Goal: Task Accomplishment & Management: Manage account settings

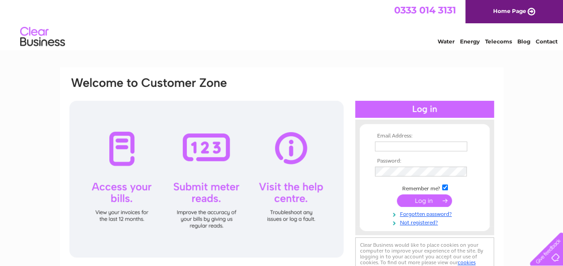
type input "info@dorsetpoultry.co.uk"
click at [417, 199] on input "submit" at bounding box center [424, 200] width 55 height 13
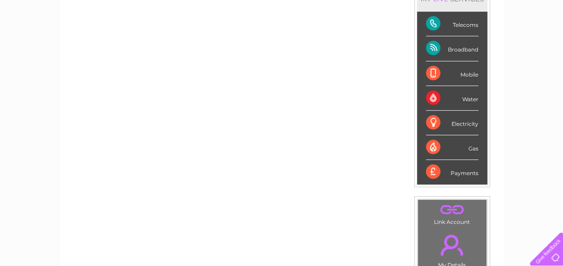
scroll to position [45, 0]
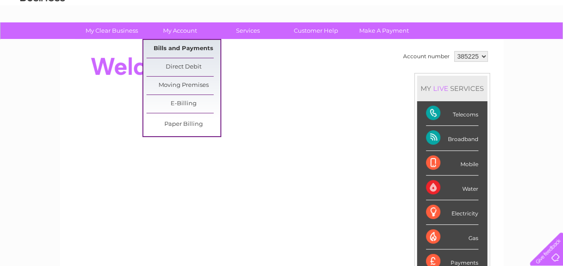
click at [187, 46] on link "Bills and Payments" at bounding box center [183, 49] width 74 height 18
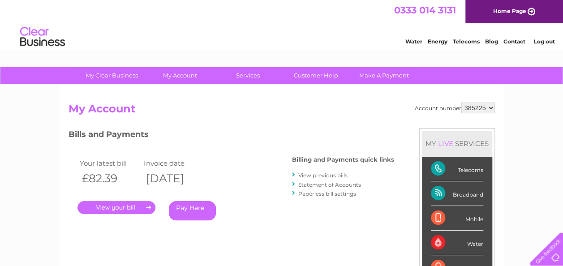
click at [326, 174] on link "View previous bills" at bounding box center [322, 175] width 49 height 7
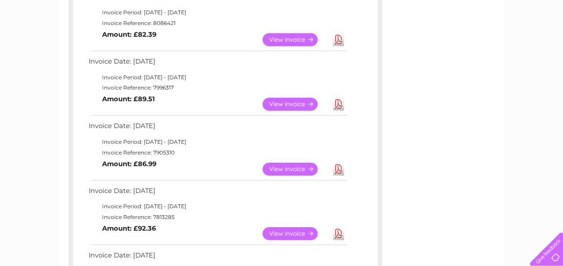
scroll to position [224, 0]
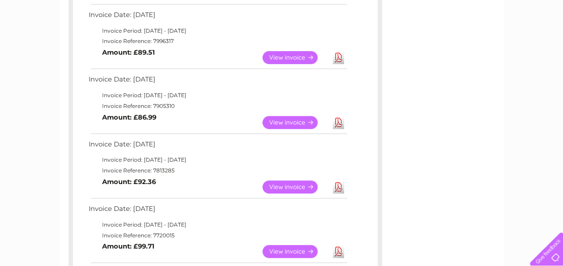
click at [279, 183] on link "View" at bounding box center [295, 186] width 66 height 13
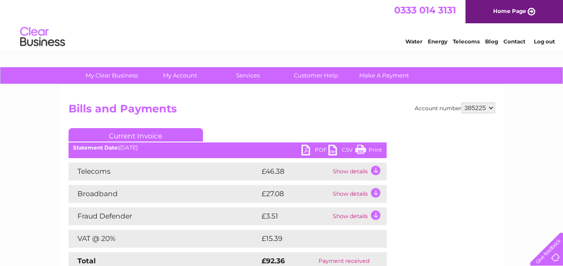
click at [368, 149] on link "Print" at bounding box center [368, 151] width 27 height 13
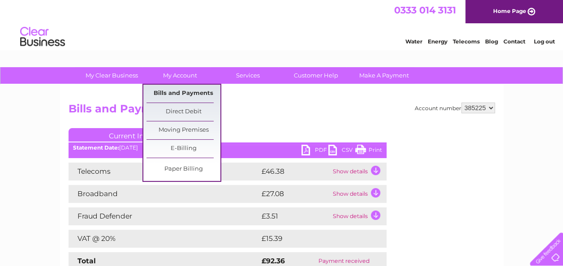
click at [191, 90] on link "Bills and Payments" at bounding box center [183, 94] width 74 height 18
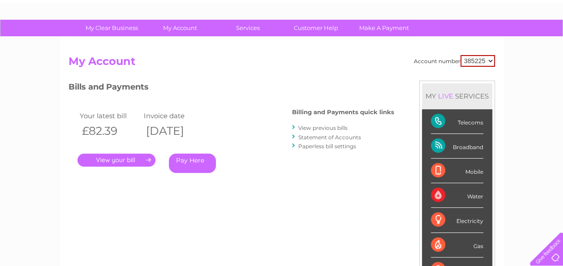
scroll to position [90, 0]
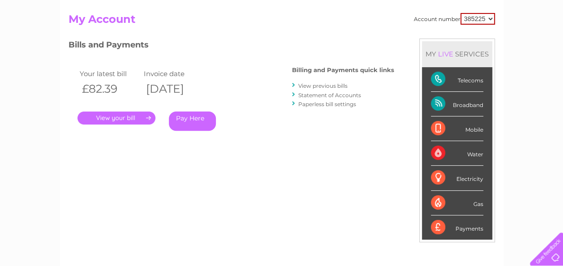
click at [318, 83] on link "View previous bills" at bounding box center [322, 85] width 49 height 7
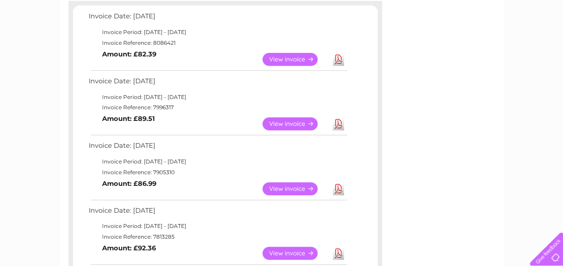
scroll to position [179, 0]
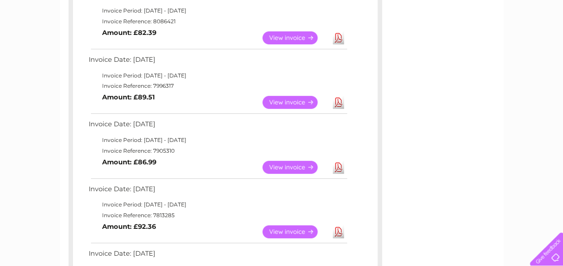
click at [301, 167] on link "View" at bounding box center [295, 167] width 66 height 13
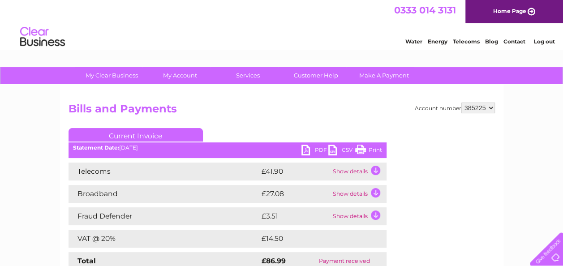
click at [369, 148] on link "Print" at bounding box center [368, 151] width 27 height 13
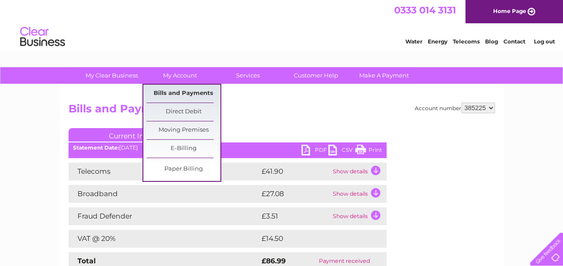
click at [185, 91] on link "Bills and Payments" at bounding box center [183, 94] width 74 height 18
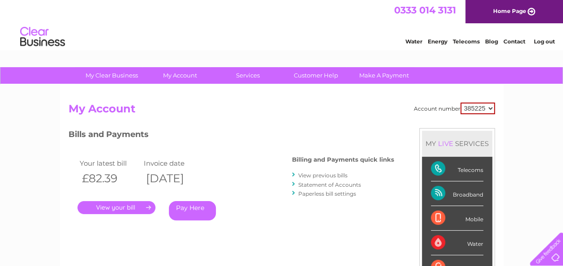
click at [331, 175] on link "View previous bills" at bounding box center [322, 175] width 49 height 7
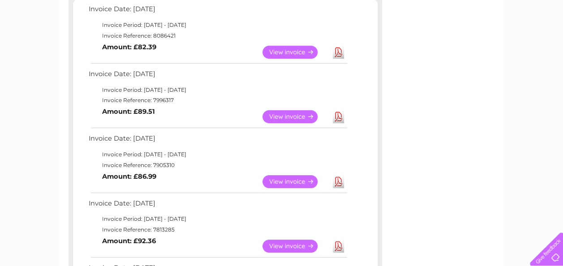
scroll to position [179, 0]
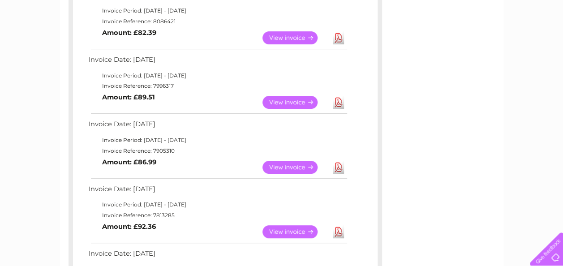
click at [283, 102] on link "View" at bounding box center [295, 102] width 66 height 13
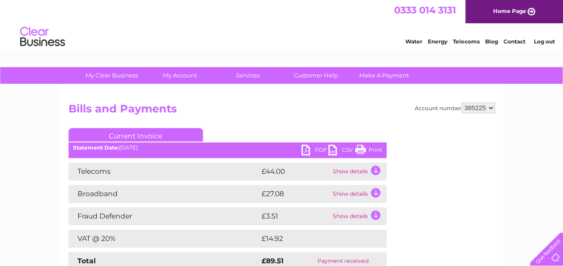
click at [364, 148] on link "Print" at bounding box center [368, 151] width 27 height 13
click at [307, 73] on link "Customer Help" at bounding box center [316, 75] width 74 height 17
